Goal: Task Accomplishment & Management: Use online tool/utility

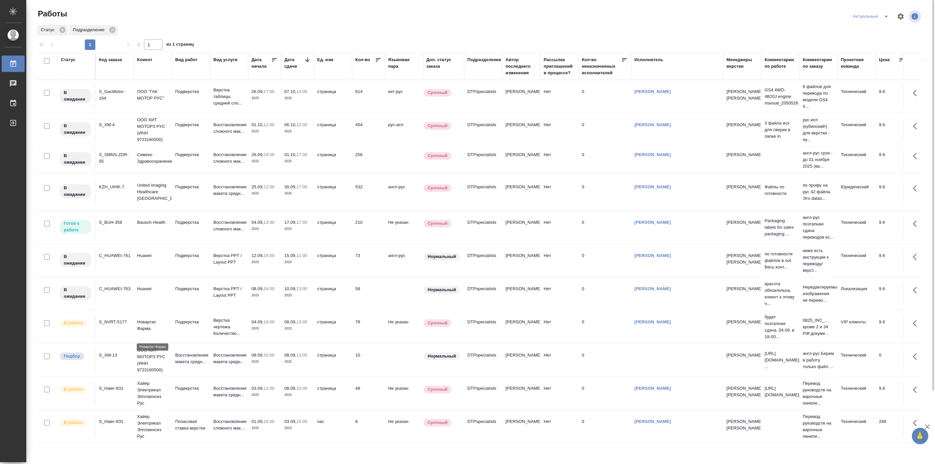
click at [149, 332] on p "Новартис Фарма" at bounding box center [153, 325] width 32 height 13
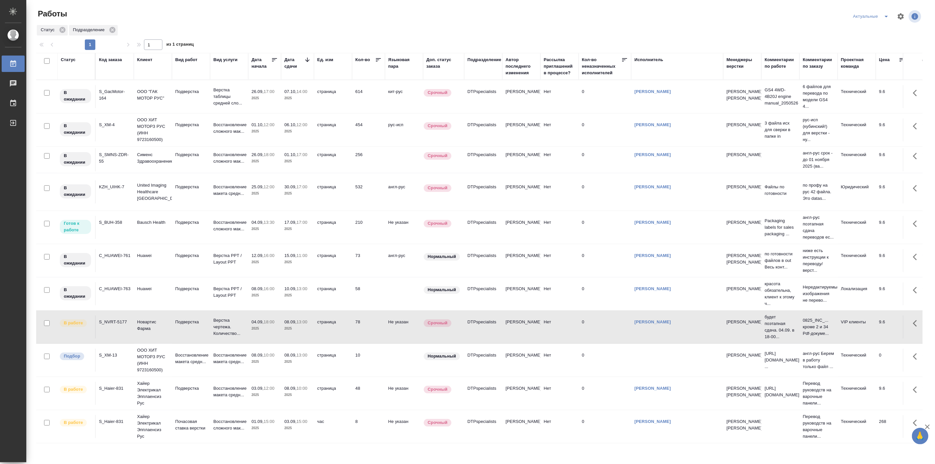
click at [713, 17] on div "Актуальные" at bounding box center [776, 17] width 292 height 16
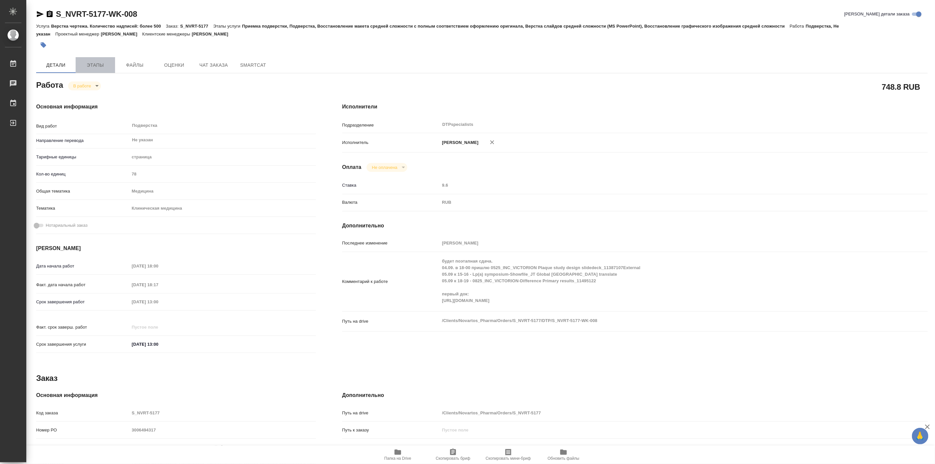
click at [97, 59] on button "Этапы" at bounding box center [95, 65] width 39 height 16
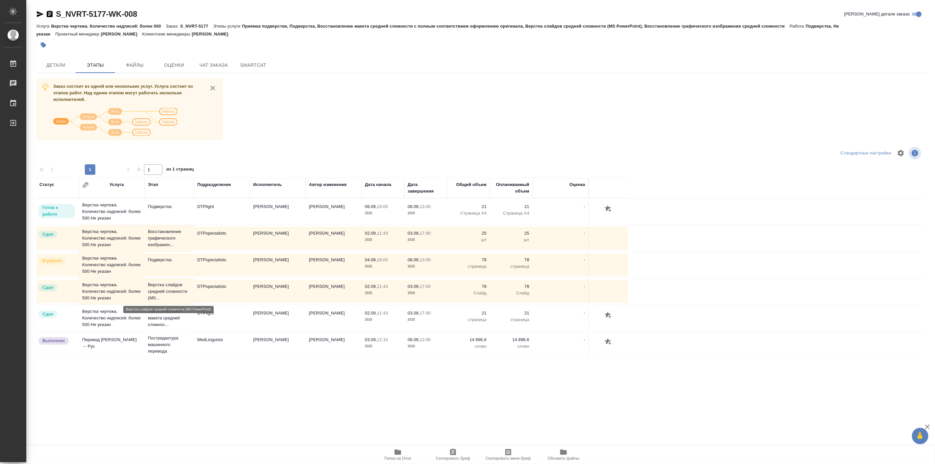
click at [159, 287] on p "Верстка слайдов средней сложности (MS..." at bounding box center [169, 292] width 43 height 20
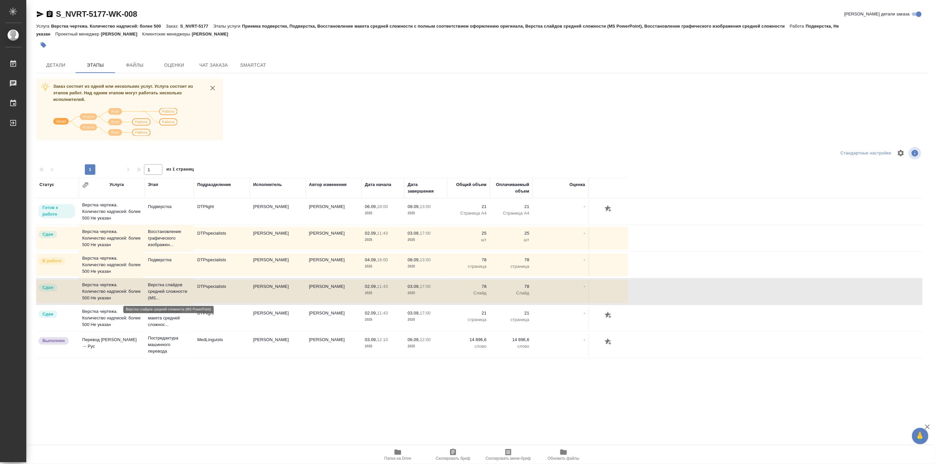
click at [159, 287] on p "Верстка слайдов средней сложности (MS..." at bounding box center [169, 292] width 43 height 20
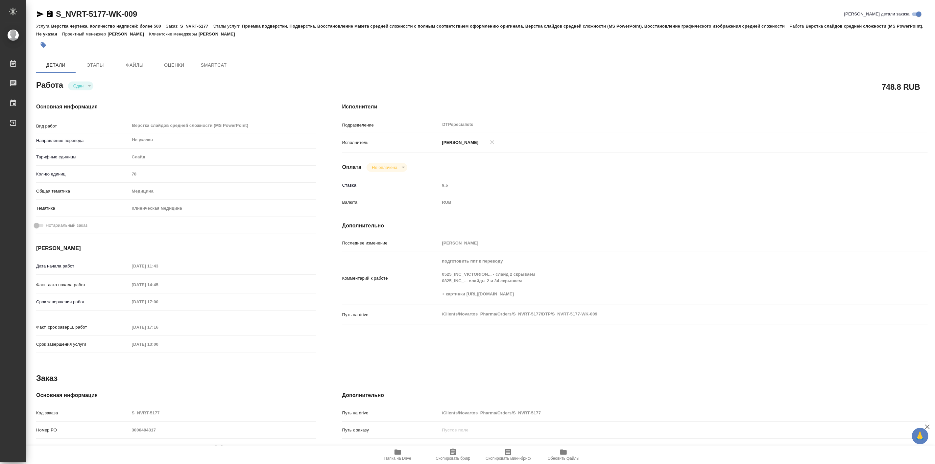
type textarea "x"
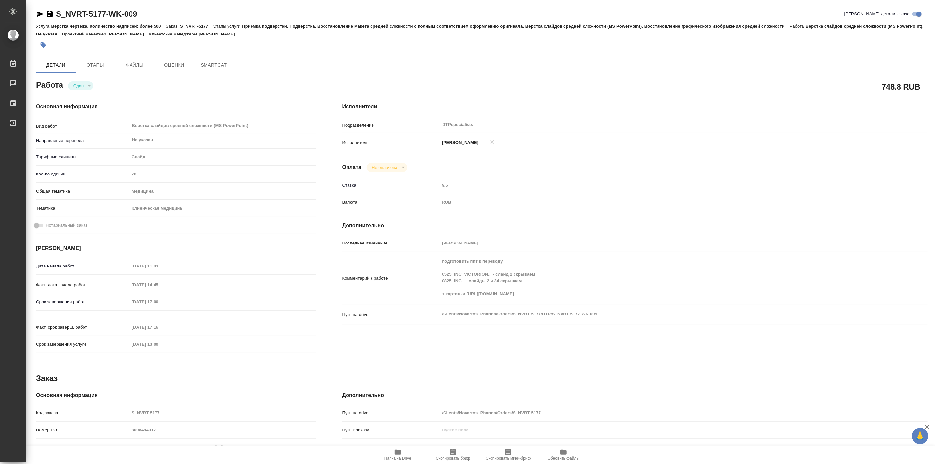
type textarea "x"
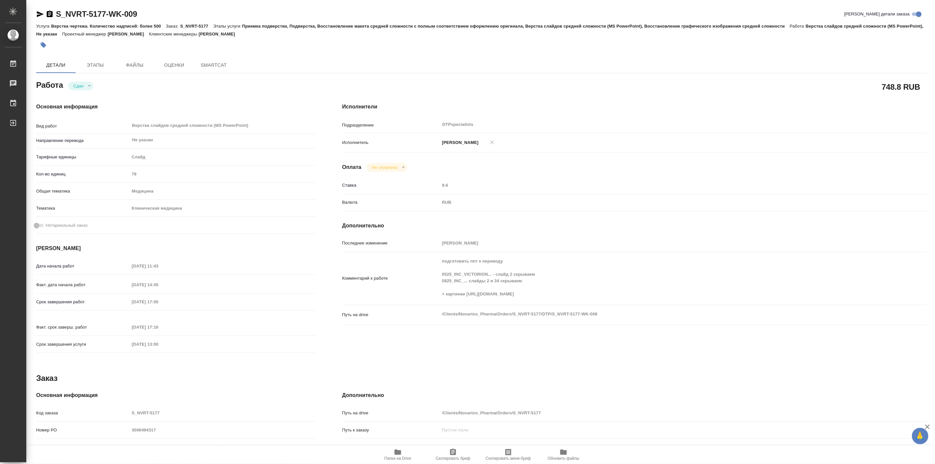
type textarea "x"
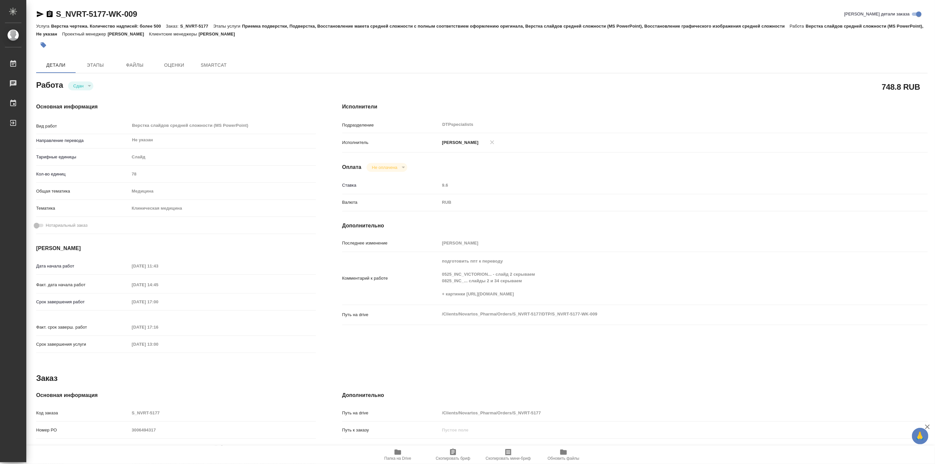
type textarea "x"
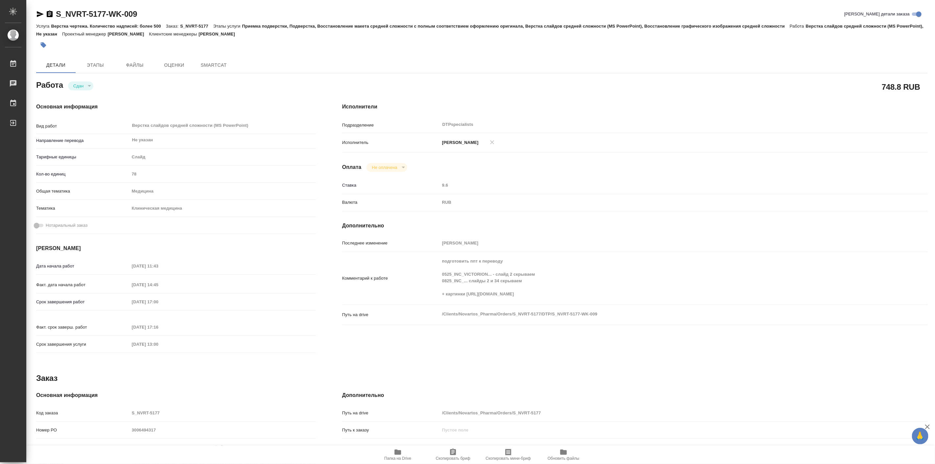
type textarea "x"
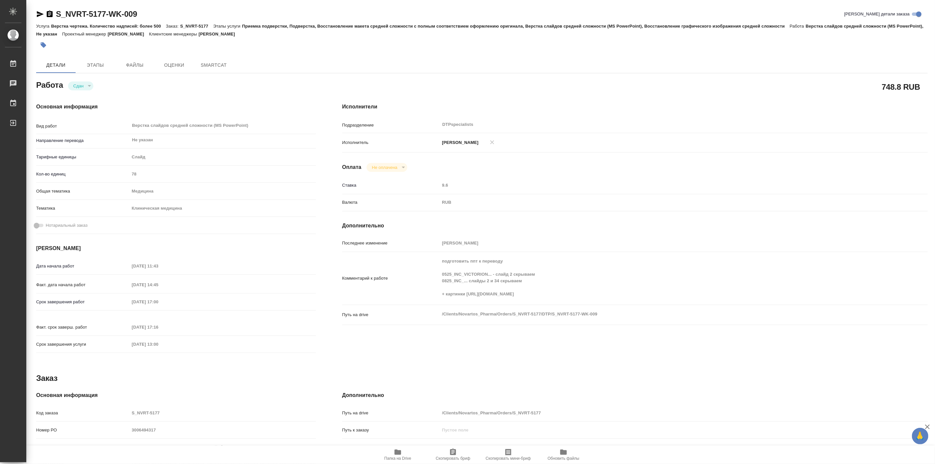
type textarea "x"
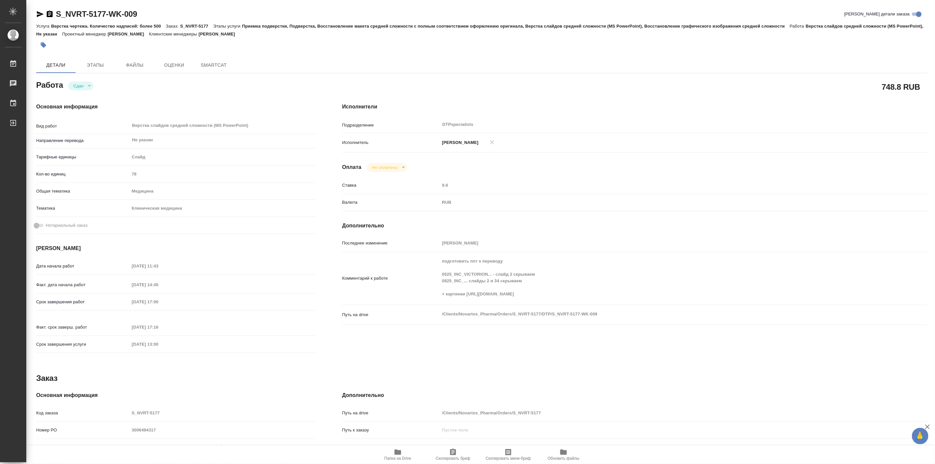
type textarea "x"
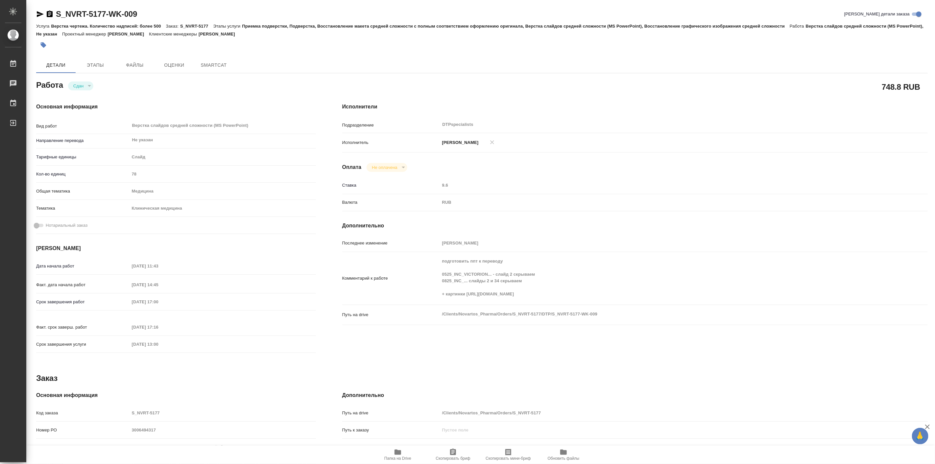
type textarea "x"
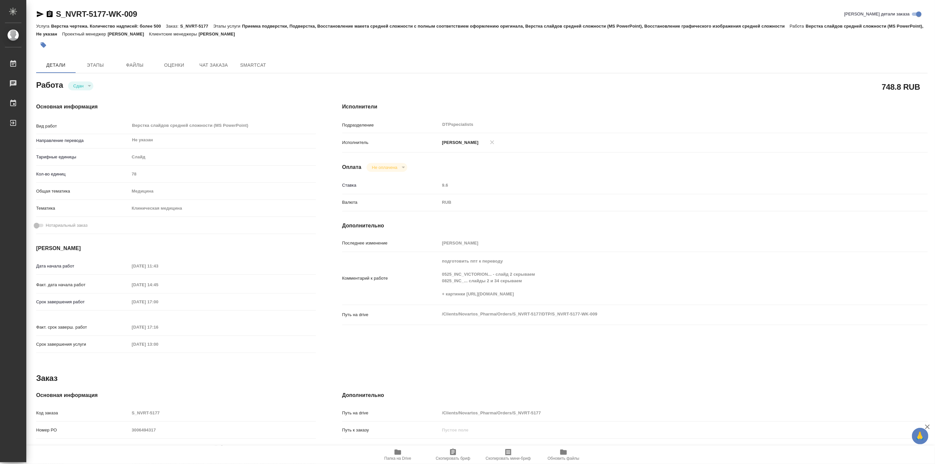
type textarea "x"
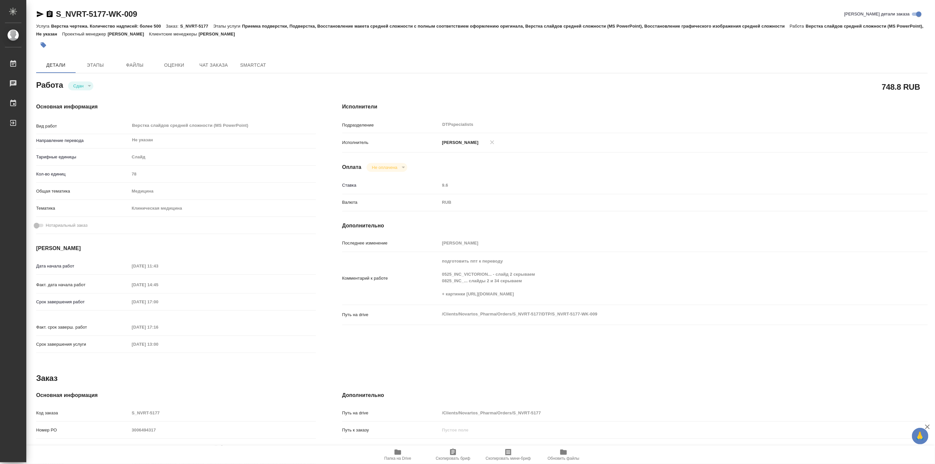
type textarea "x"
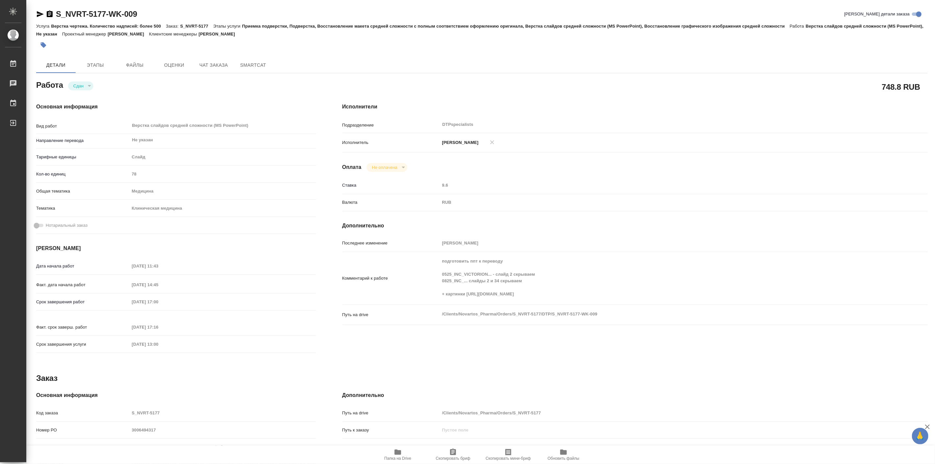
type textarea "x"
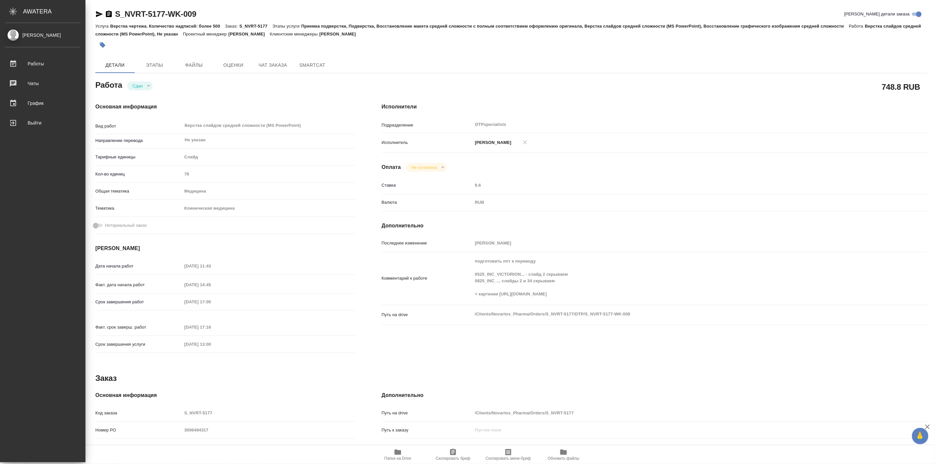
type textarea "x"
